Goal: Task Accomplishment & Management: Use online tool/utility

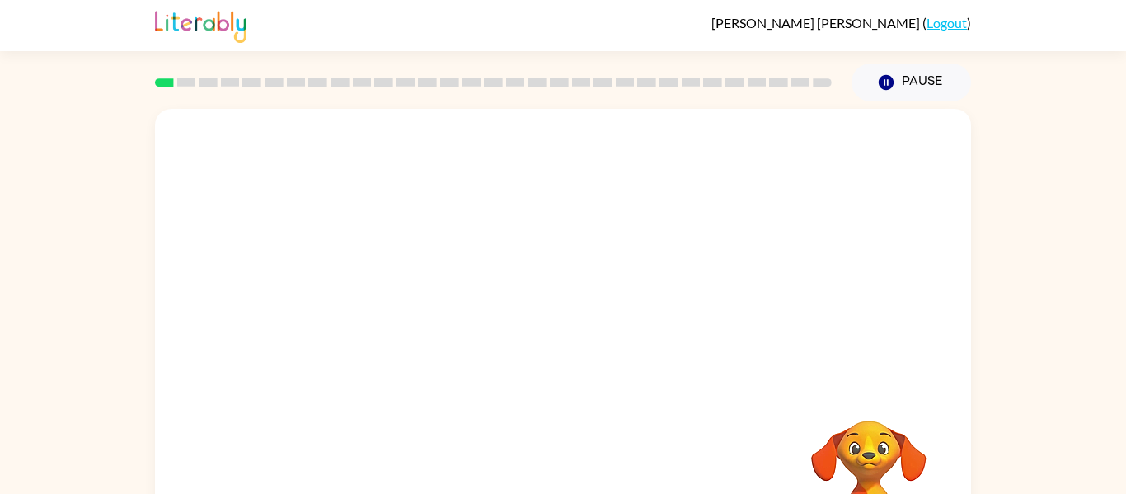
scroll to position [86, 0]
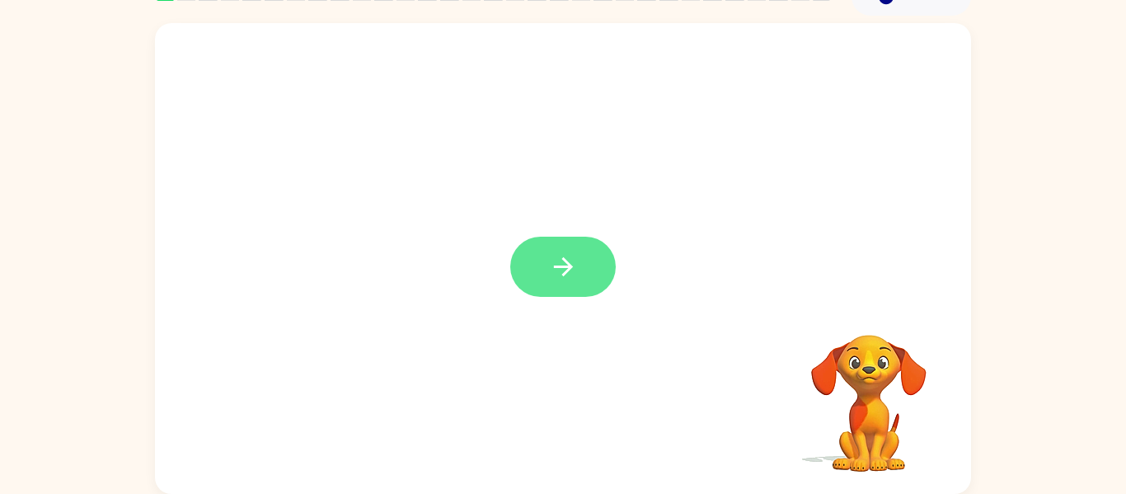
click at [588, 271] on button "button" at bounding box center [562, 267] width 105 height 60
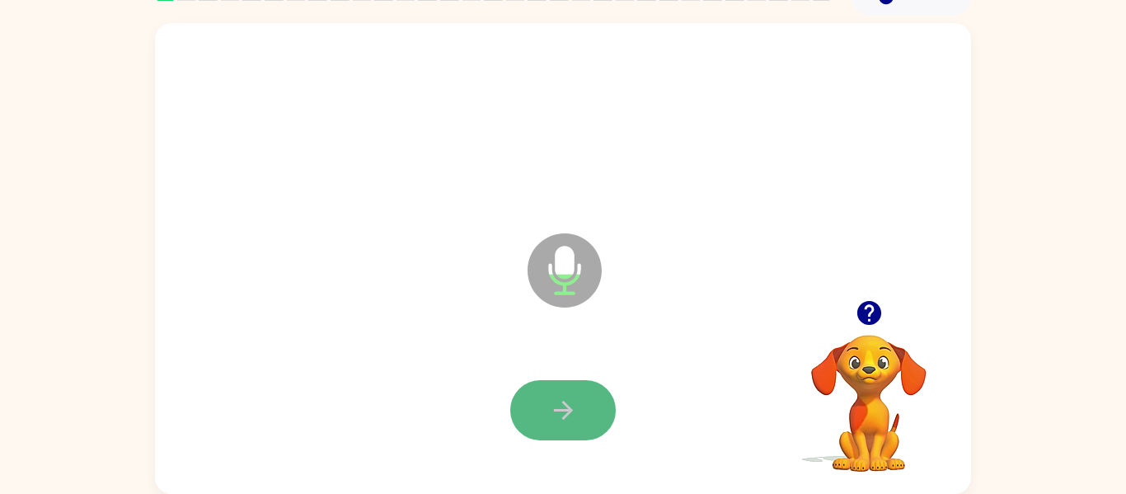
click at [562, 387] on button "button" at bounding box center [562, 410] width 105 height 60
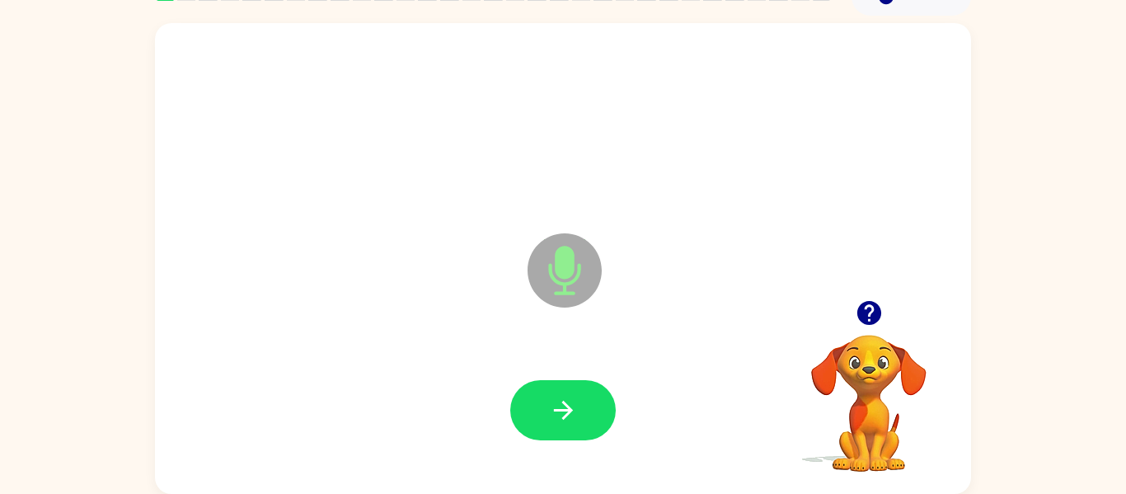
click at [563, 396] on icon "button" at bounding box center [563, 410] width 29 height 29
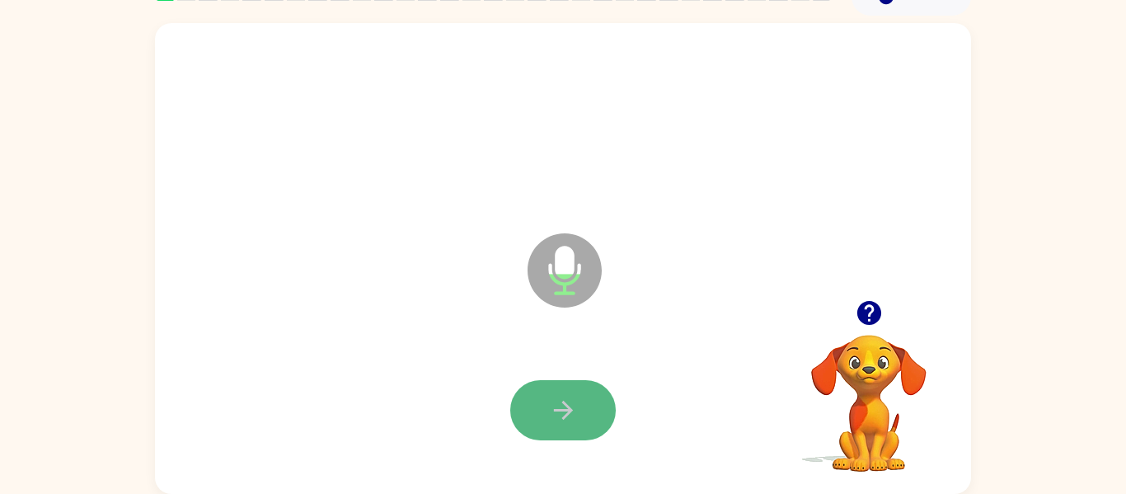
click at [564, 398] on icon "button" at bounding box center [563, 410] width 29 height 29
click at [569, 396] on icon "button" at bounding box center [563, 410] width 29 height 29
click at [567, 408] on icon "button" at bounding box center [563, 410] width 29 height 29
click at [570, 411] on icon "button" at bounding box center [562, 410] width 19 height 19
click at [570, 415] on icon "button" at bounding box center [563, 410] width 29 height 29
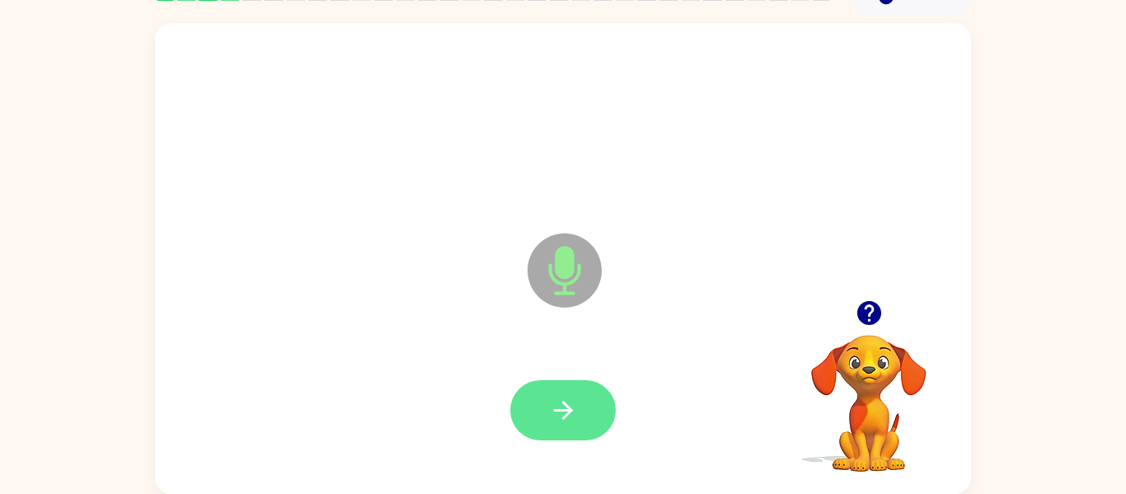
click at [570, 418] on icon "button" at bounding box center [563, 410] width 29 height 29
click at [885, 316] on button "button" at bounding box center [869, 313] width 42 height 42
click at [570, 418] on icon "button" at bounding box center [563, 410] width 29 height 29
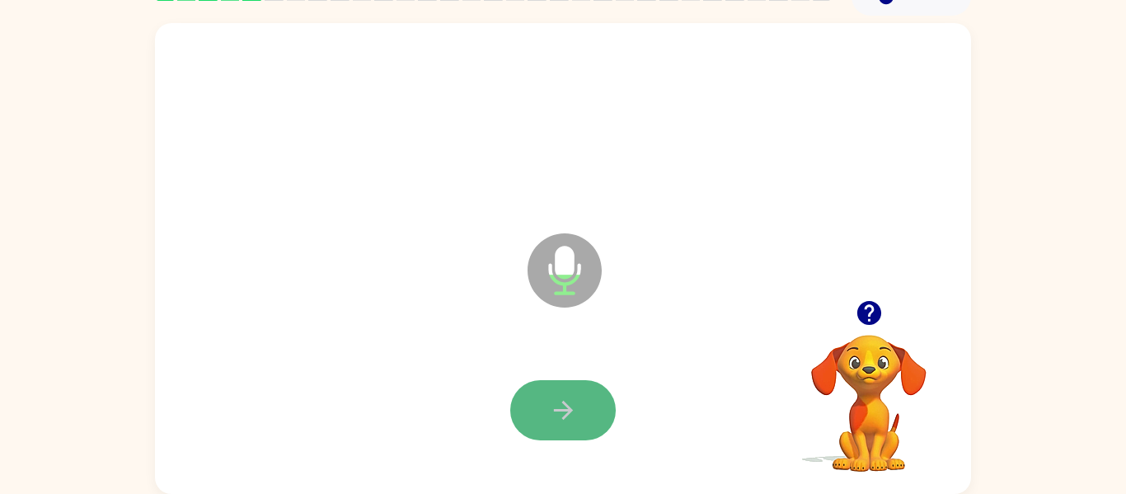
click at [570, 419] on icon "button" at bounding box center [563, 410] width 29 height 29
click at [571, 424] on icon "button" at bounding box center [563, 410] width 29 height 29
click at [863, 317] on icon "button" at bounding box center [868, 313] width 24 height 24
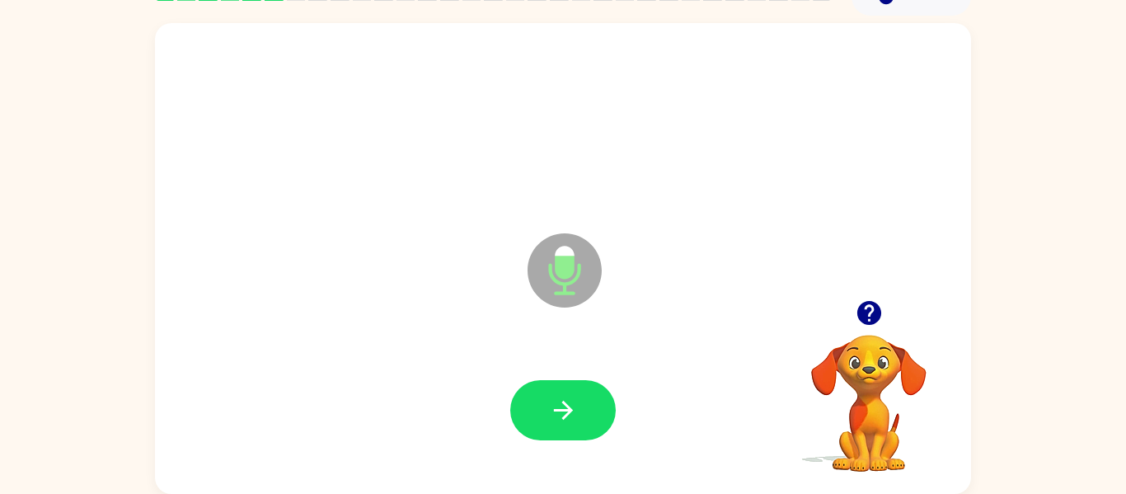
click at [617, 405] on div at bounding box center [562, 410] width 783 height 135
click at [579, 413] on button "button" at bounding box center [562, 410] width 105 height 60
click at [863, 311] on icon "button" at bounding box center [868, 313] width 24 height 24
click at [572, 383] on button "button" at bounding box center [562, 410] width 105 height 60
click at [570, 392] on button "button" at bounding box center [562, 410] width 105 height 60
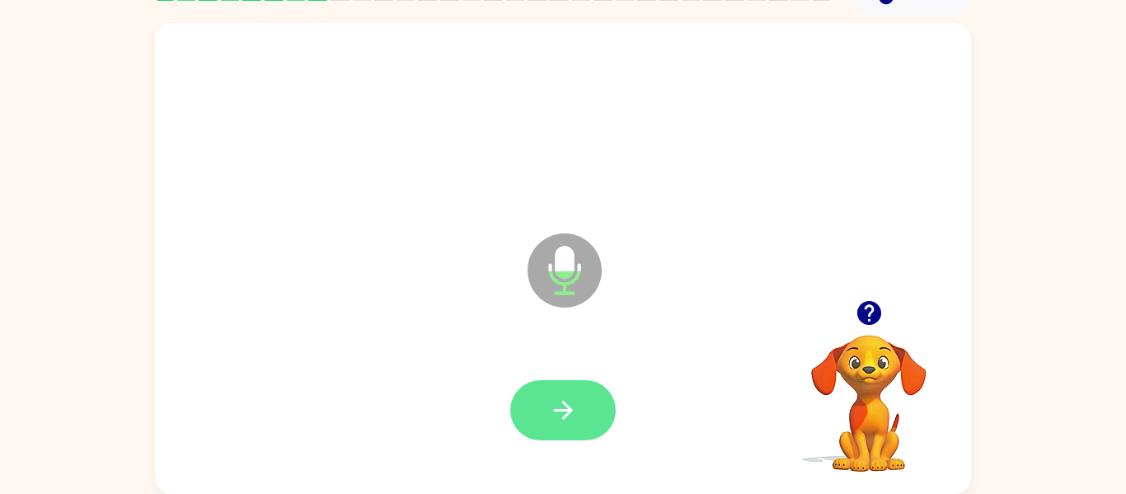
click at [577, 399] on button "button" at bounding box center [562, 410] width 105 height 60
click at [579, 403] on button "button" at bounding box center [562, 410] width 105 height 60
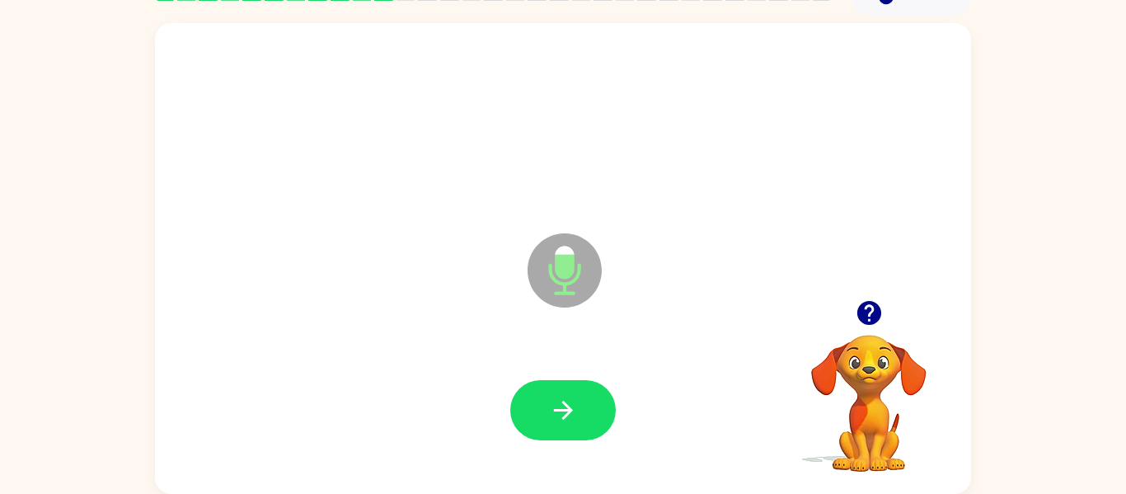
click at [579, 403] on button "button" at bounding box center [562, 410] width 105 height 60
click at [584, 407] on button "button" at bounding box center [562, 410] width 105 height 60
click at [580, 415] on button "button" at bounding box center [562, 410] width 105 height 60
click at [572, 406] on icon "button" at bounding box center [563, 410] width 29 height 29
click at [578, 416] on button "button" at bounding box center [562, 410] width 105 height 60
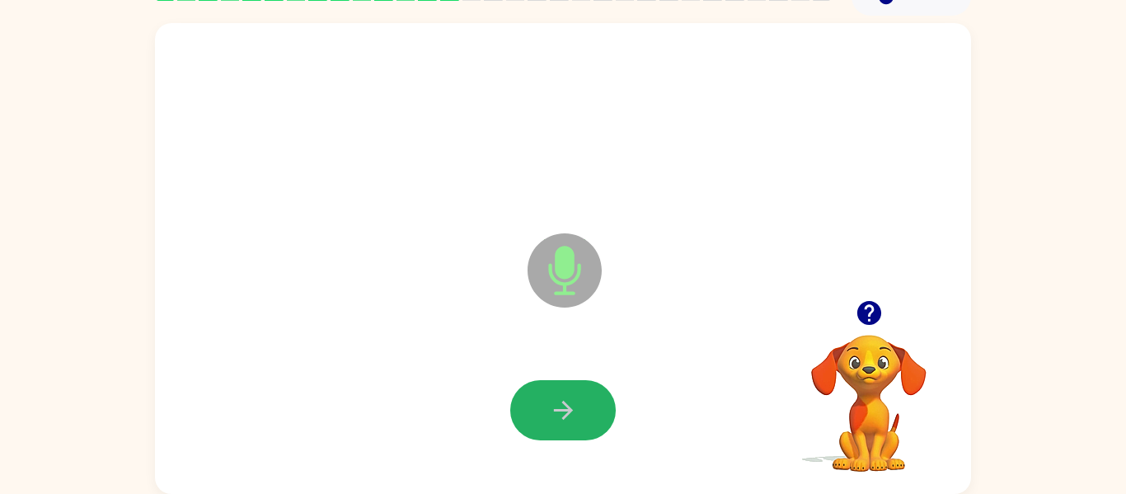
click at [578, 416] on button "button" at bounding box center [562, 410] width 105 height 60
click at [586, 427] on button "button" at bounding box center [562, 410] width 105 height 60
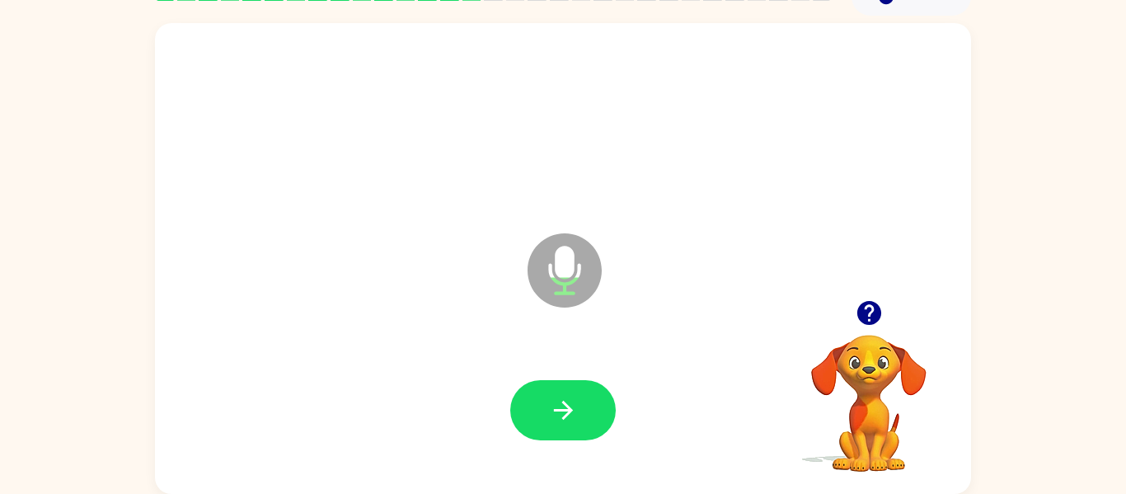
click at [578, 415] on button "button" at bounding box center [562, 410] width 105 height 60
click at [579, 417] on button "button" at bounding box center [562, 410] width 105 height 60
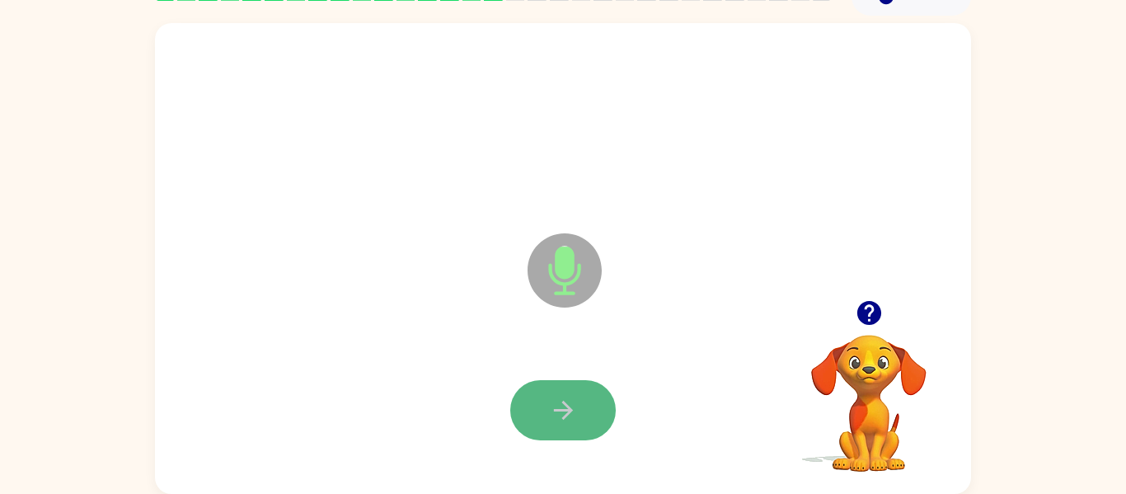
click at [584, 424] on button "button" at bounding box center [562, 410] width 105 height 60
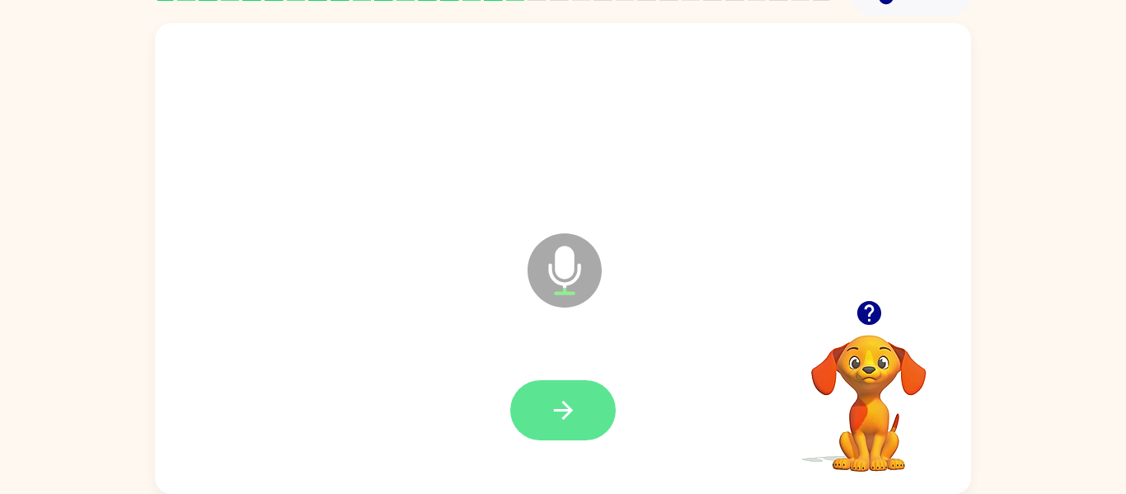
click at [583, 424] on button "button" at bounding box center [562, 410] width 105 height 60
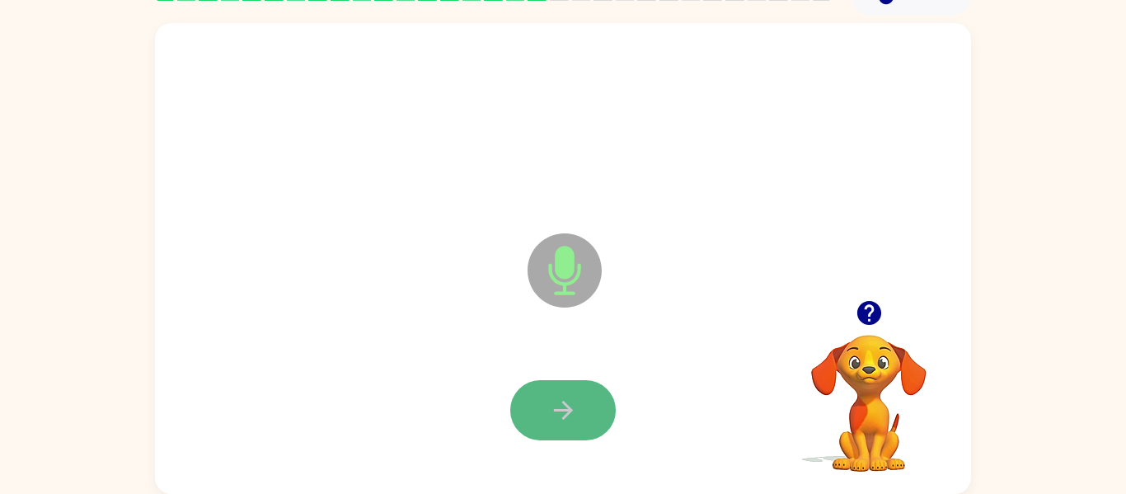
click at [585, 426] on button "button" at bounding box center [562, 410] width 105 height 60
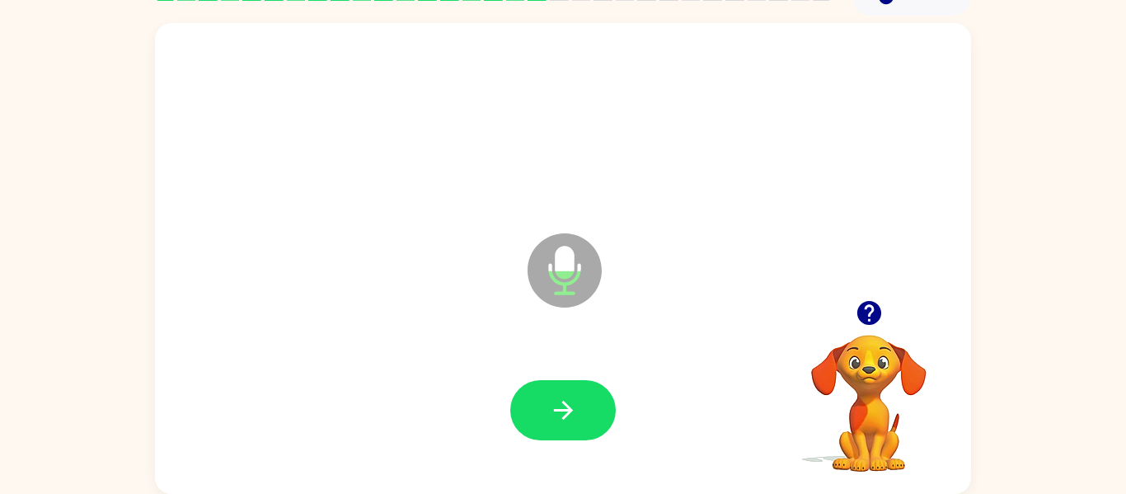
click at [585, 426] on button "button" at bounding box center [562, 410] width 105 height 60
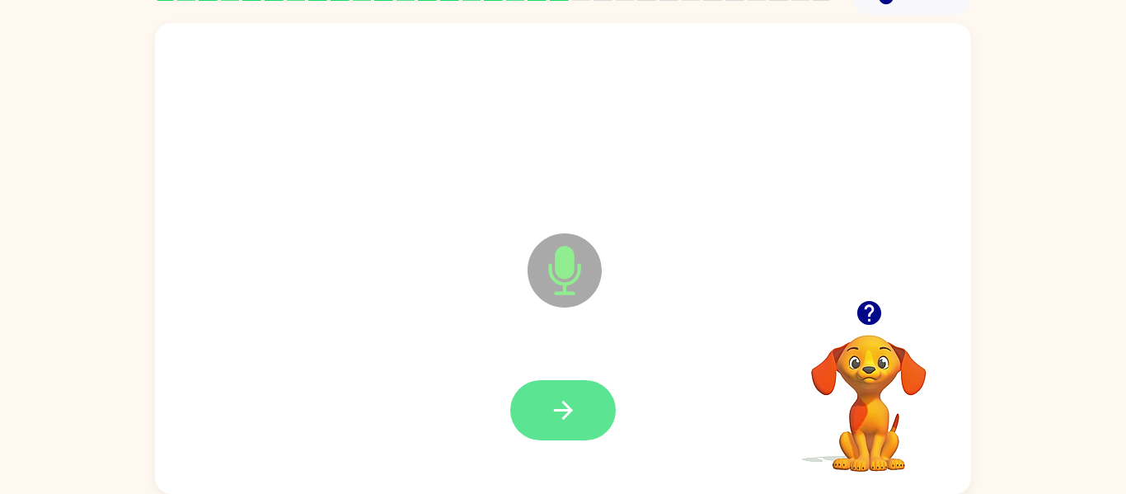
click at [581, 411] on button "button" at bounding box center [562, 410] width 105 height 60
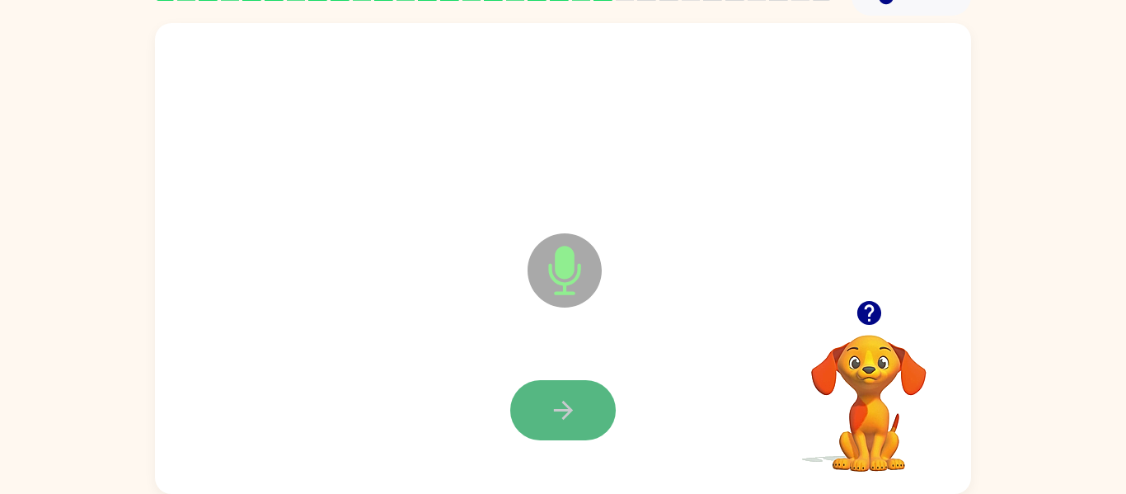
click at [583, 415] on button "button" at bounding box center [562, 410] width 105 height 60
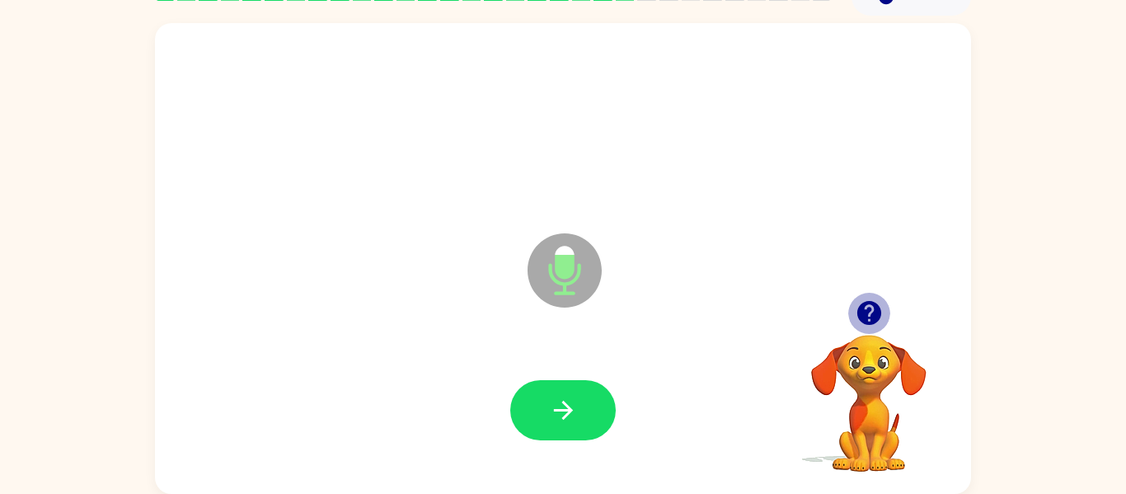
click at [860, 304] on icon "button" at bounding box center [868, 313] width 24 height 24
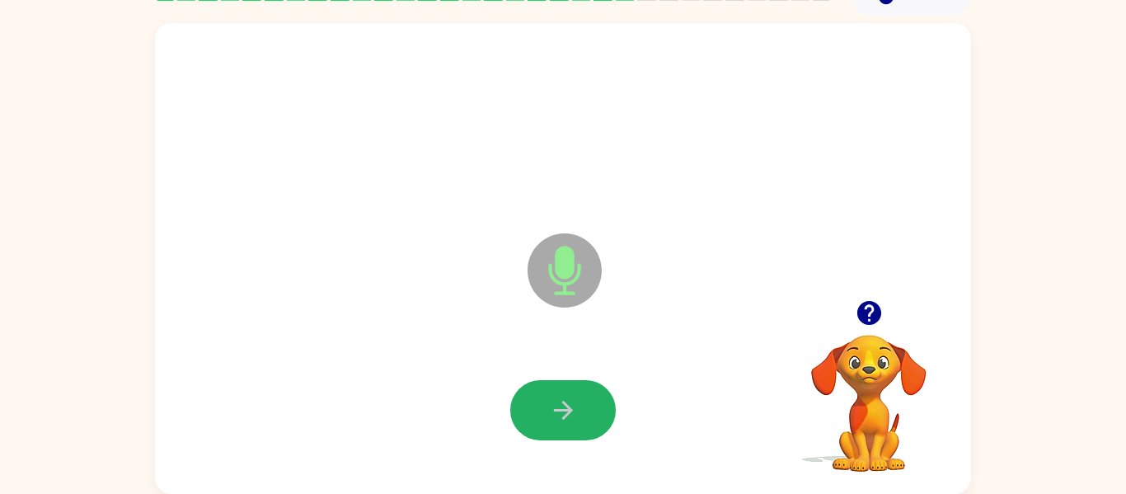
click at [595, 395] on button "button" at bounding box center [562, 410] width 105 height 60
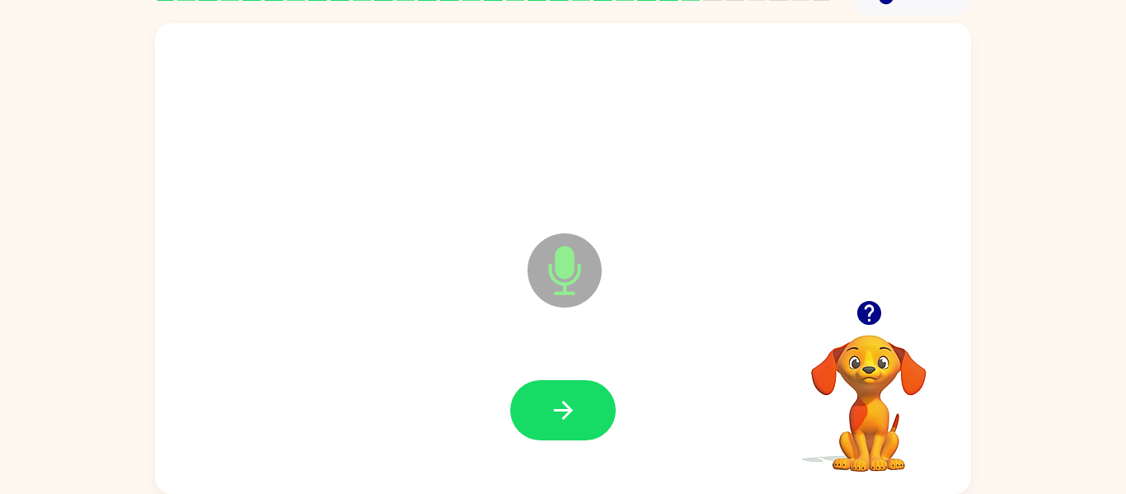
click at [595, 395] on button "button" at bounding box center [562, 410] width 105 height 60
click at [595, 396] on button "button" at bounding box center [562, 410] width 105 height 60
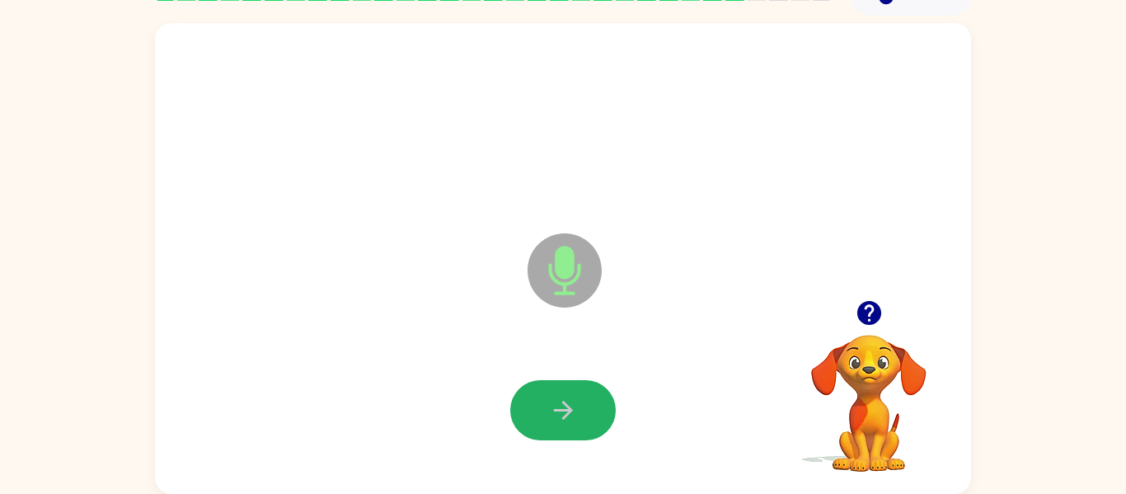
click at [595, 396] on button "button" at bounding box center [562, 410] width 105 height 60
click at [598, 397] on button "button" at bounding box center [562, 410] width 105 height 60
click at [598, 397] on div at bounding box center [562, 410] width 105 height 60
click at [598, 397] on button "button" at bounding box center [562, 410] width 105 height 60
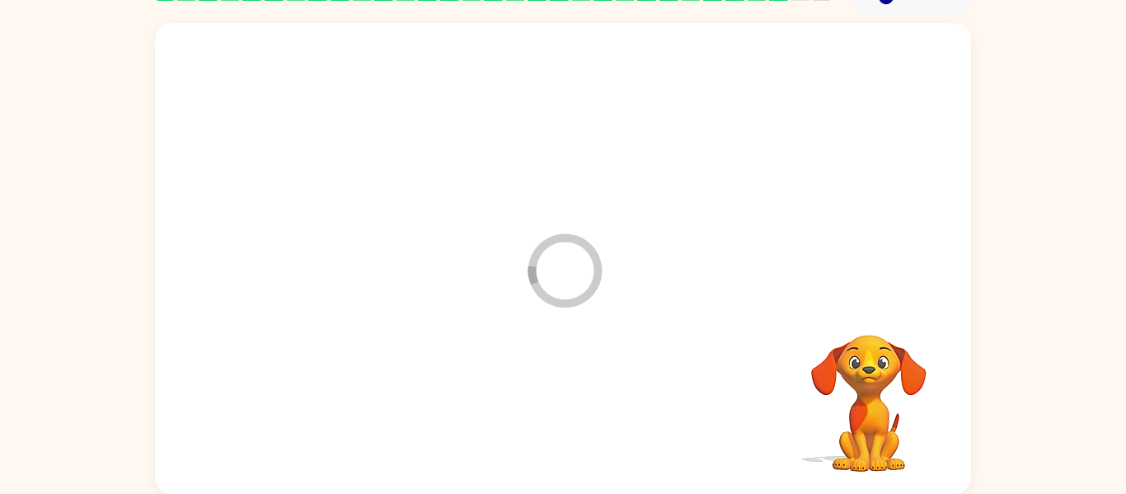
click at [598, 397] on div at bounding box center [562, 410] width 783 height 135
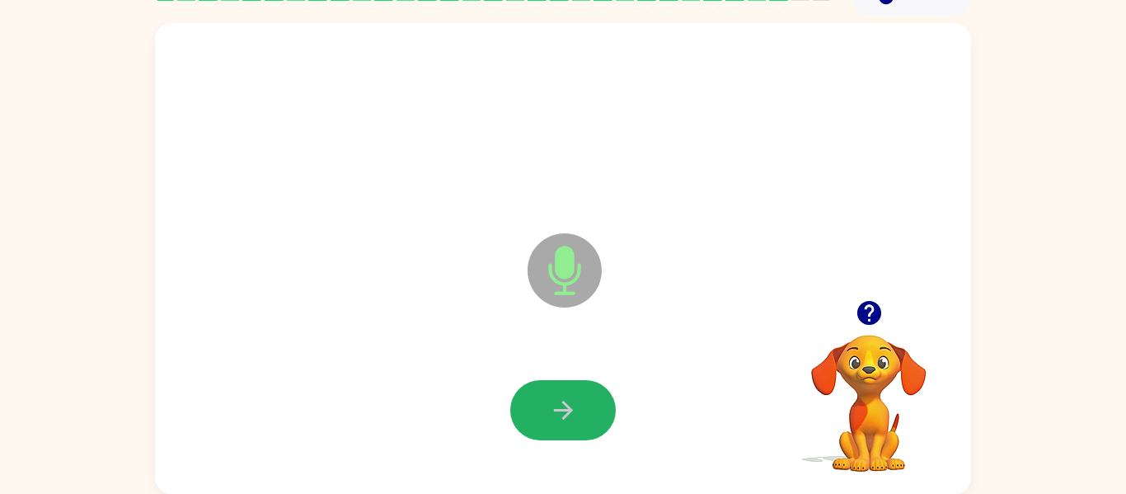
click at [598, 397] on button "button" at bounding box center [562, 410] width 105 height 60
click at [602, 400] on button "button" at bounding box center [562, 410] width 105 height 60
click at [605, 402] on button "button" at bounding box center [562, 410] width 105 height 60
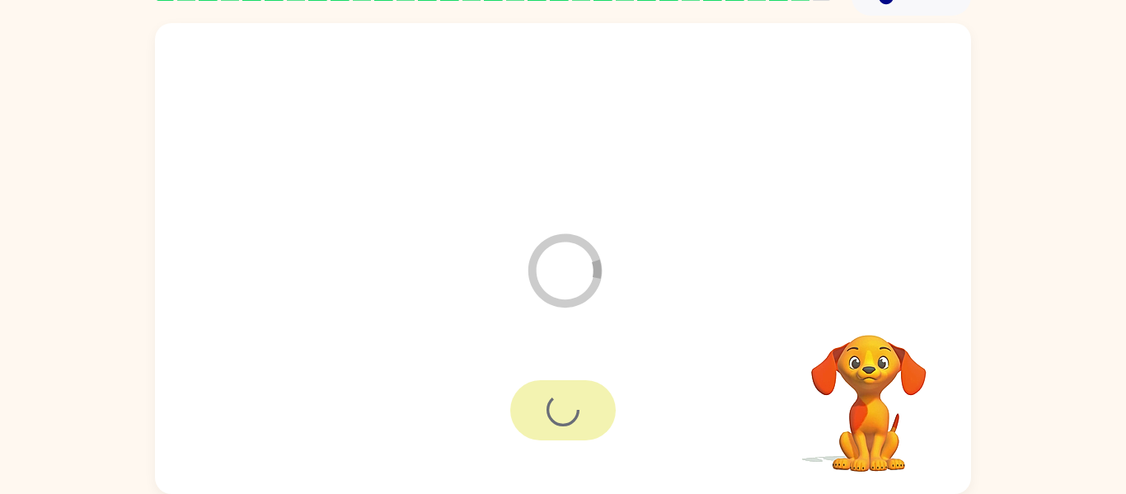
scroll to position [56, 0]
